Goal: Find specific page/section: Find specific page/section

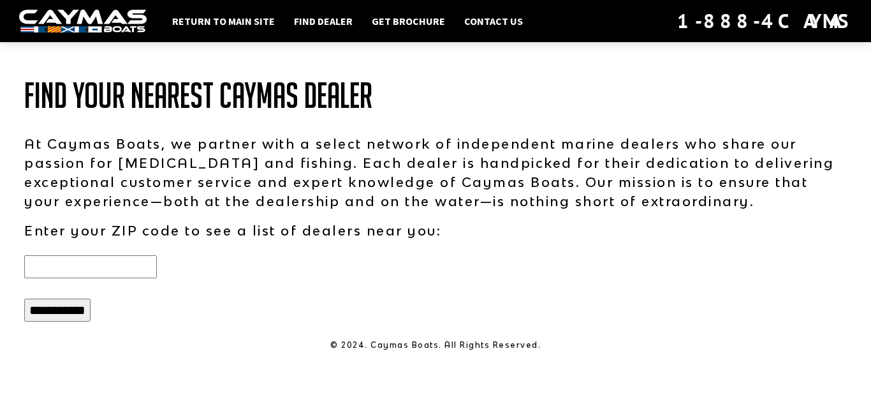
click at [118, 267] on input "text" at bounding box center [90, 266] width 133 height 23
type input "*****"
click at [63, 312] on input "**********" at bounding box center [57, 309] width 66 height 23
